Goal: Task Accomplishment & Management: Use online tool/utility

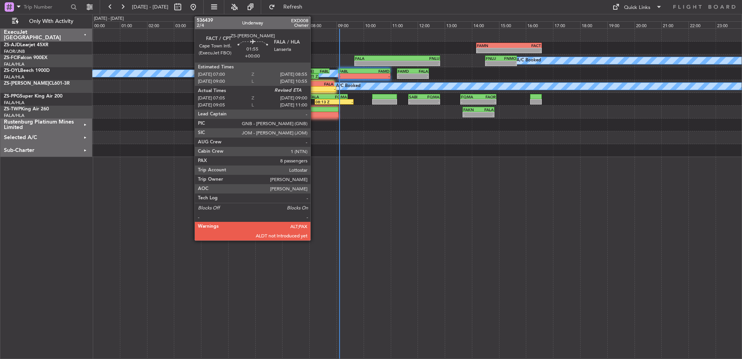
click at [314, 89] on div "-" at bounding box center [322, 89] width 25 height 5
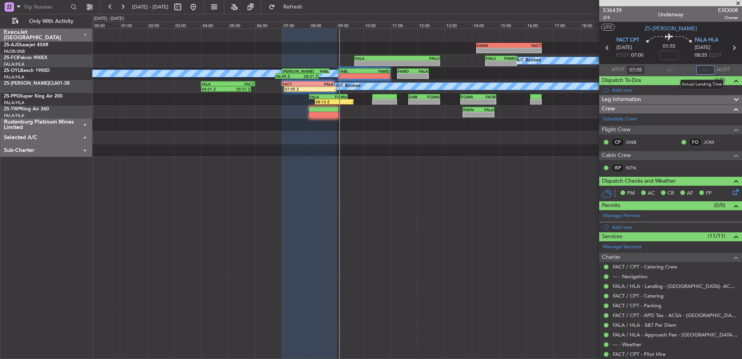
click at [704, 69] on input "text" at bounding box center [705, 69] width 19 height 9
type input "08:47"
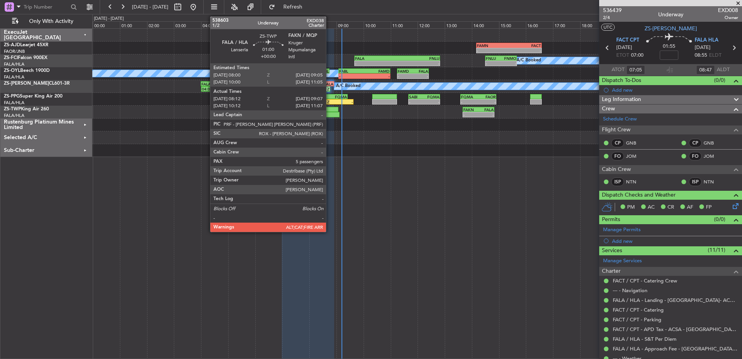
click at [330, 114] on div at bounding box center [326, 114] width 25 height 5
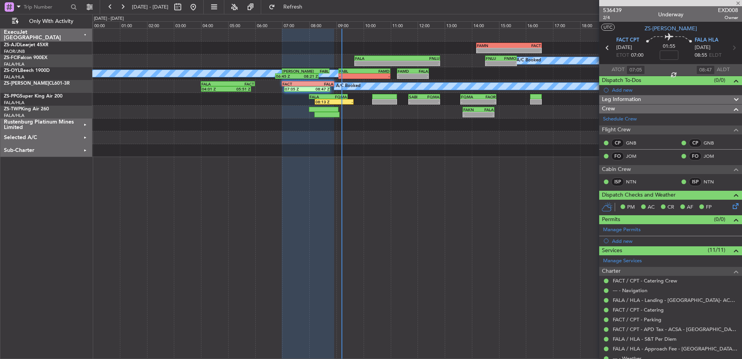
type input "08:12"
type input "09:02"
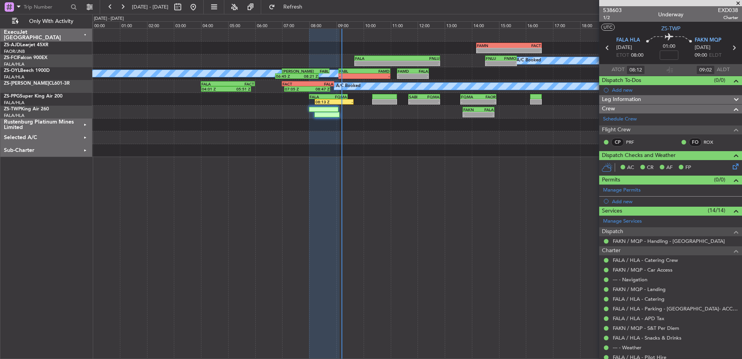
click at [738, 1] on span at bounding box center [738, 3] width 8 height 7
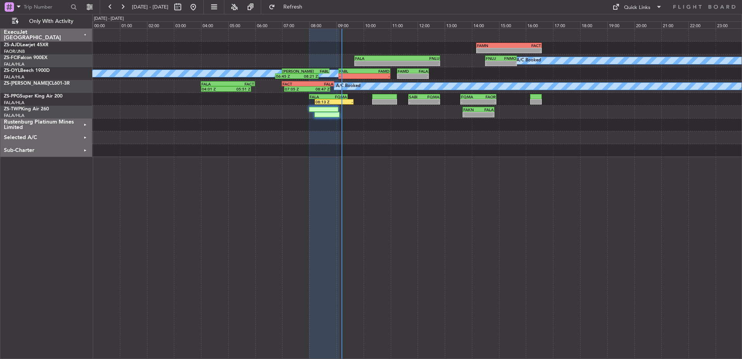
type input "0"
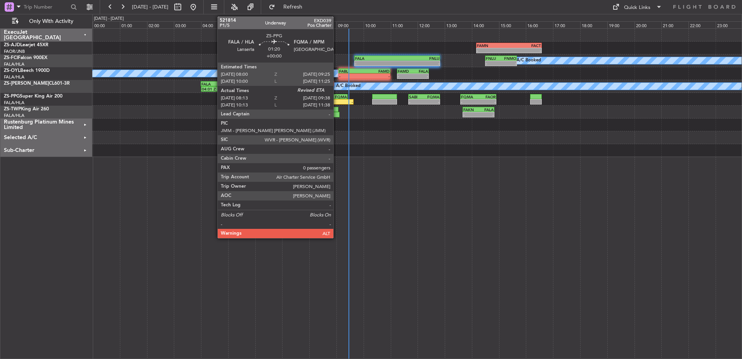
click at [337, 101] on div "-" at bounding box center [343, 101] width 19 height 5
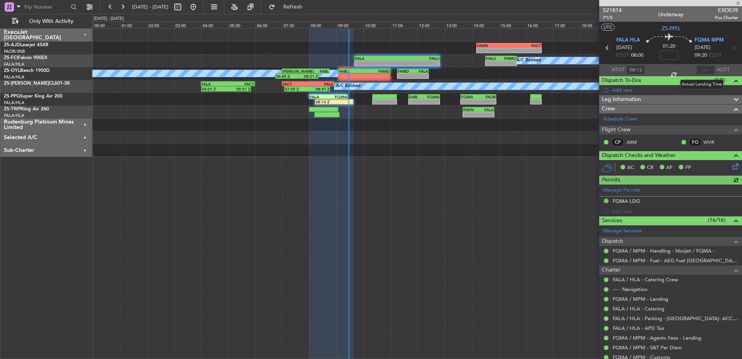
click at [705, 69] on div at bounding box center [705, 69] width 19 height 9
click at [700, 68] on input "text" at bounding box center [705, 69] width 19 height 9
type input "09:24"
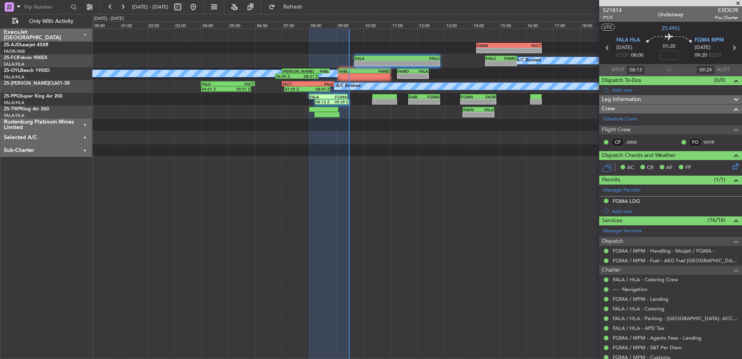
click at [741, 2] on span at bounding box center [738, 3] width 8 height 7
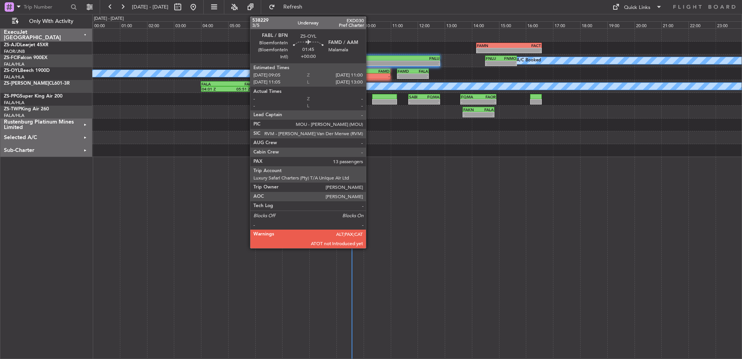
click at [370, 76] on div "-" at bounding box center [376, 76] width 25 height 5
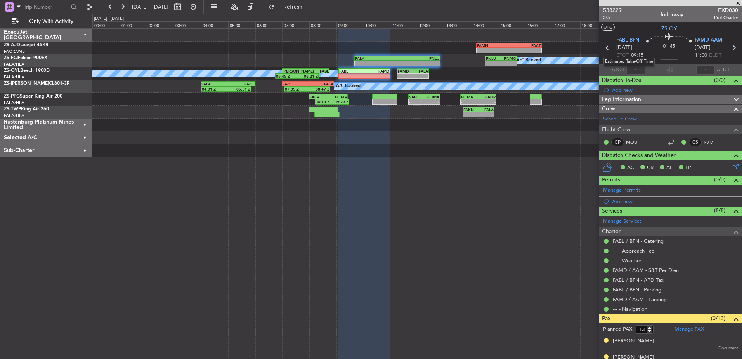
click at [636, 69] on mat-tooltip-component "Estimated Take-Off Time" at bounding box center [629, 61] width 62 height 21
click at [635, 69] on mat-tooltip-component "Estimated Take-Off Time" at bounding box center [629, 61] width 62 height 21
click at [635, 68] on input "text" at bounding box center [636, 69] width 19 height 9
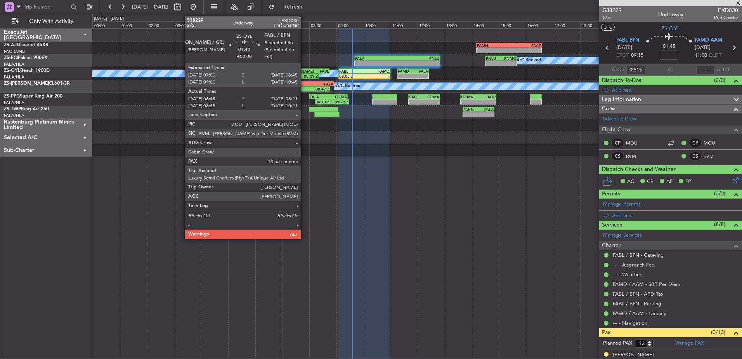
click at [304, 76] on div "08:21 Z" at bounding box center [307, 76] width 21 height 5
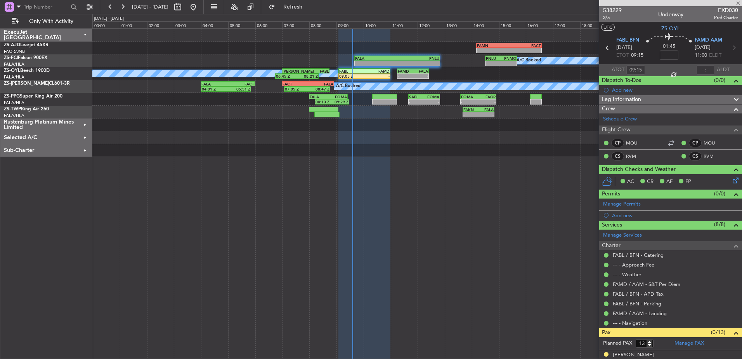
type input "06:45"
type input "08:16"
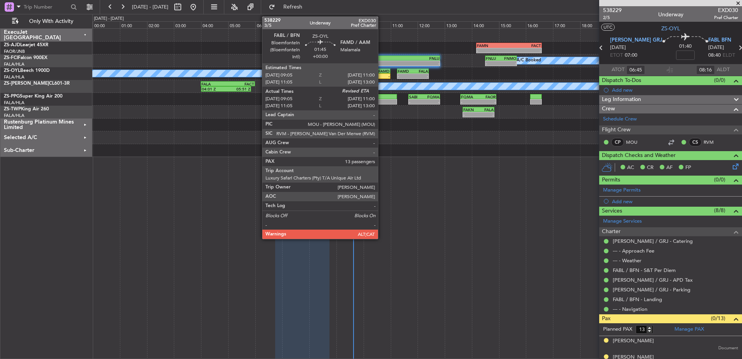
click at [382, 73] on div "FAMD" at bounding box center [376, 71] width 25 height 5
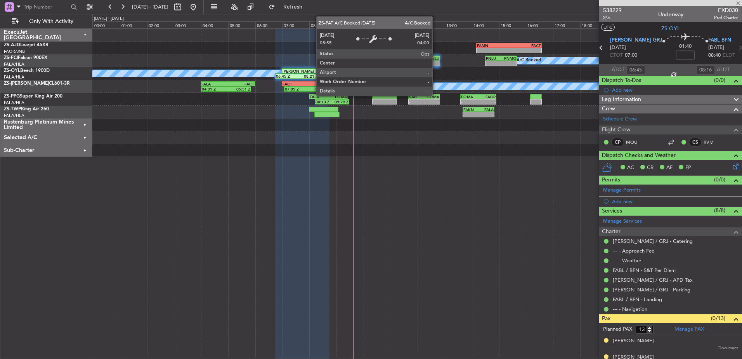
type input "09:15"
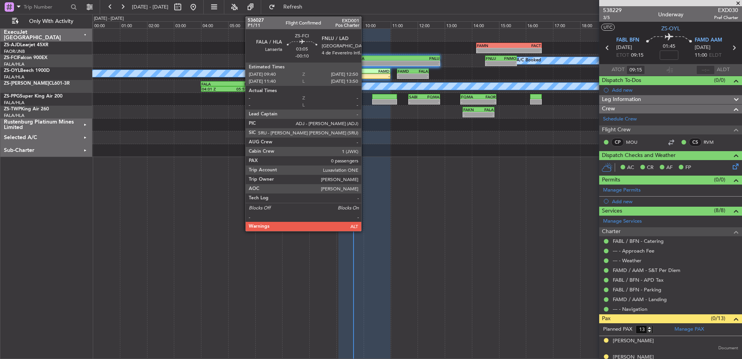
click at [365, 59] on div "FALA" at bounding box center [376, 58] width 42 height 5
type input "-00:10"
type input "0"
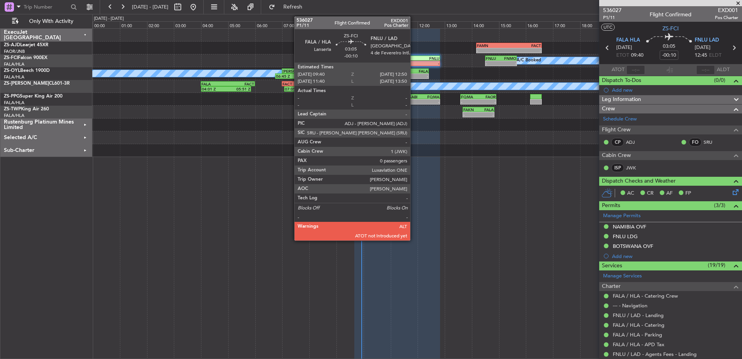
click at [414, 62] on div "-" at bounding box center [418, 63] width 42 height 5
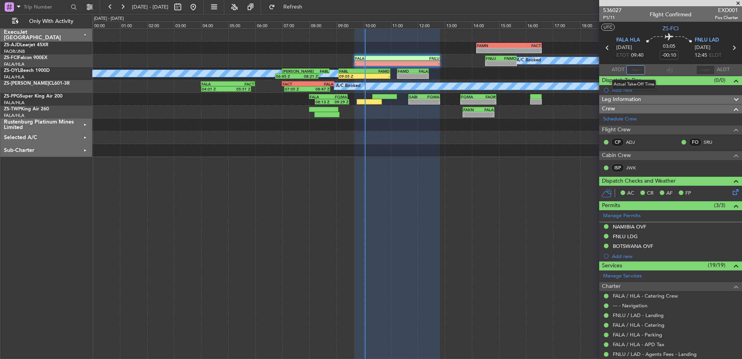
click at [633, 70] on input "text" at bounding box center [636, 69] width 19 height 9
type input "10:03"
click at [739, 4] on div at bounding box center [670, 3] width 143 height 6
